Goal: Information Seeking & Learning: Learn about a topic

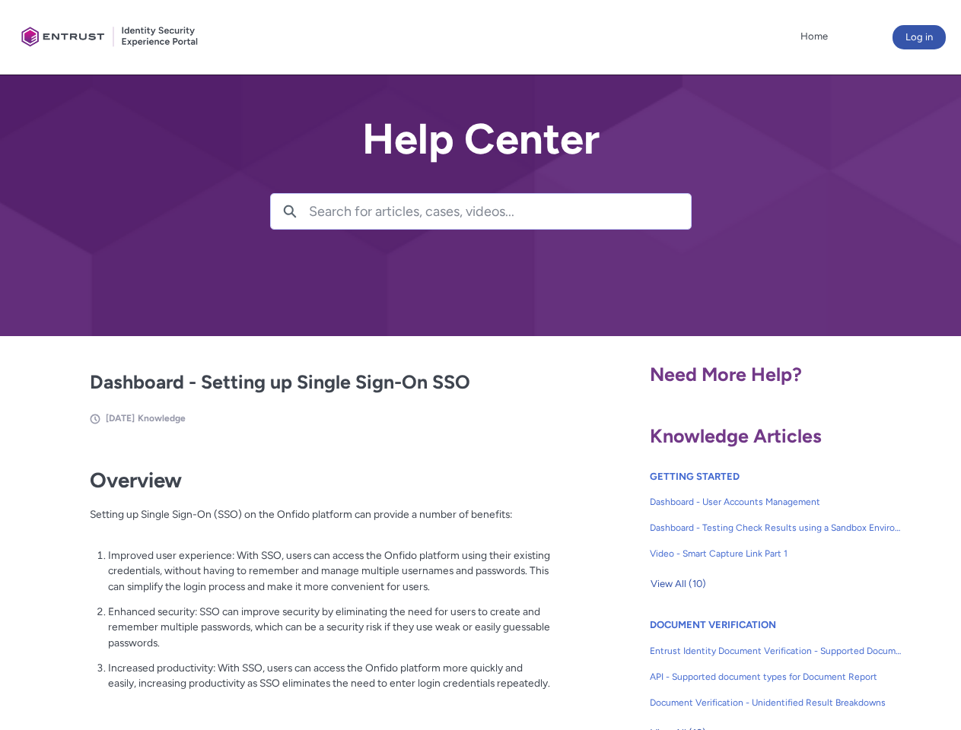
click at [290, 211] on lightning-primitive-icon "button" at bounding box center [290, 210] width 14 height 11
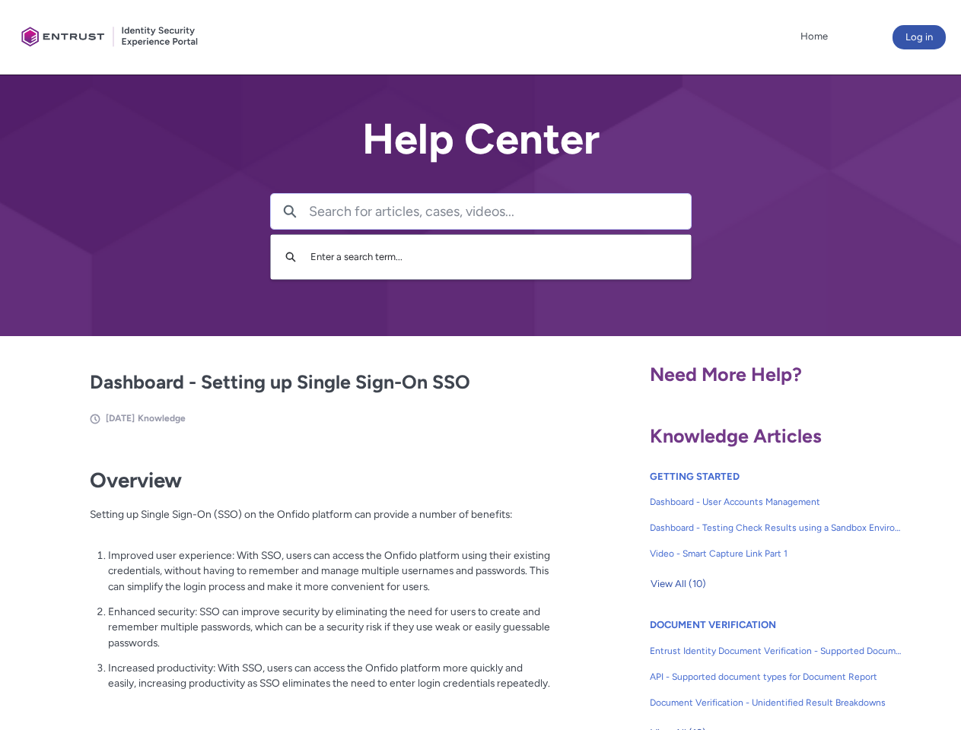
click at [291, 582] on p "Improved user experience: With SSO, users can access the Onfido platform using …" at bounding box center [329, 571] width 443 height 47
click at [678, 584] on span "View All (10)" at bounding box center [678, 584] width 56 height 23
click at [735, 666] on link "API - Supported document types for Document Report" at bounding box center [776, 677] width 253 height 26
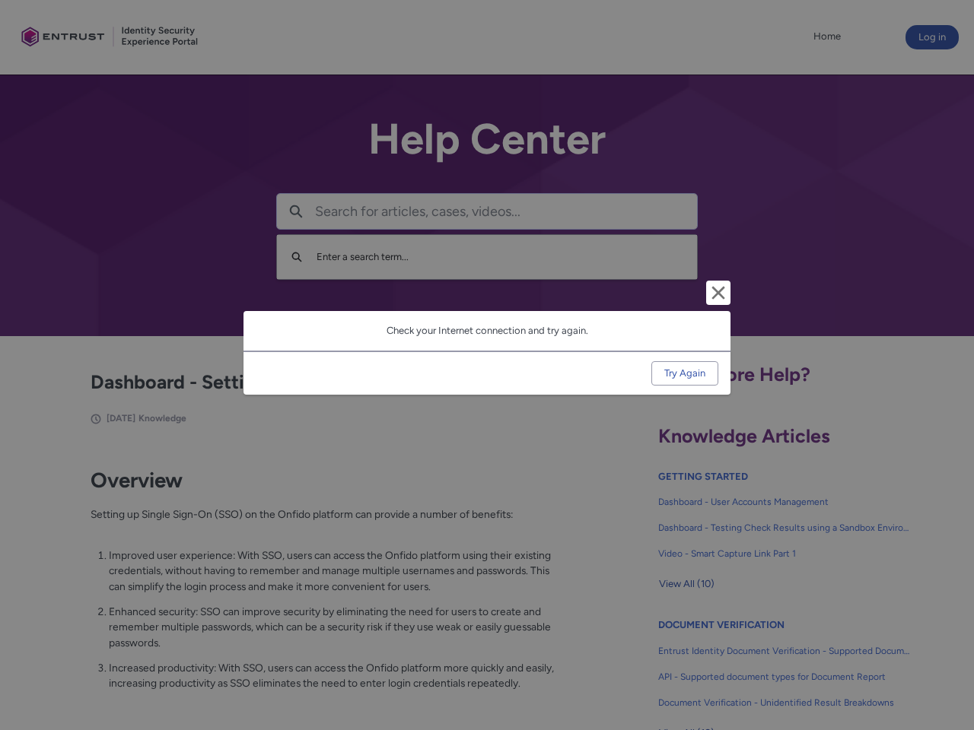
click at [936, 666] on div "Cancel and close Check your Internet connection and try again. Try Again" at bounding box center [487, 365] width 974 height 730
